Goal: Task Accomplishment & Management: Manage account settings

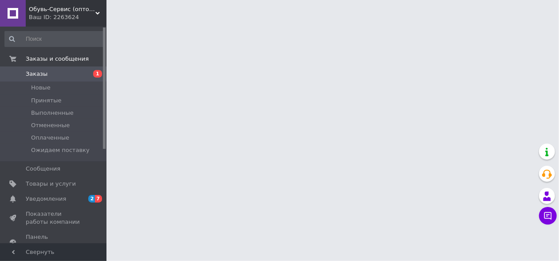
click at [256, 22] on html "Обувь-Сервис (оптовая торговля обувью) Ваш ID: 2263624 Сайт [GEOGRAPHIC_DATA] (…" at bounding box center [279, 11] width 559 height 22
click at [246, 22] on html "Обувь-Сервис (оптовая торговля обувью) Ваш ID: 2263624 Сайт [GEOGRAPHIC_DATA] (…" at bounding box center [279, 11] width 559 height 22
